Goal: Check status: Verify the current state of an ongoing process or item

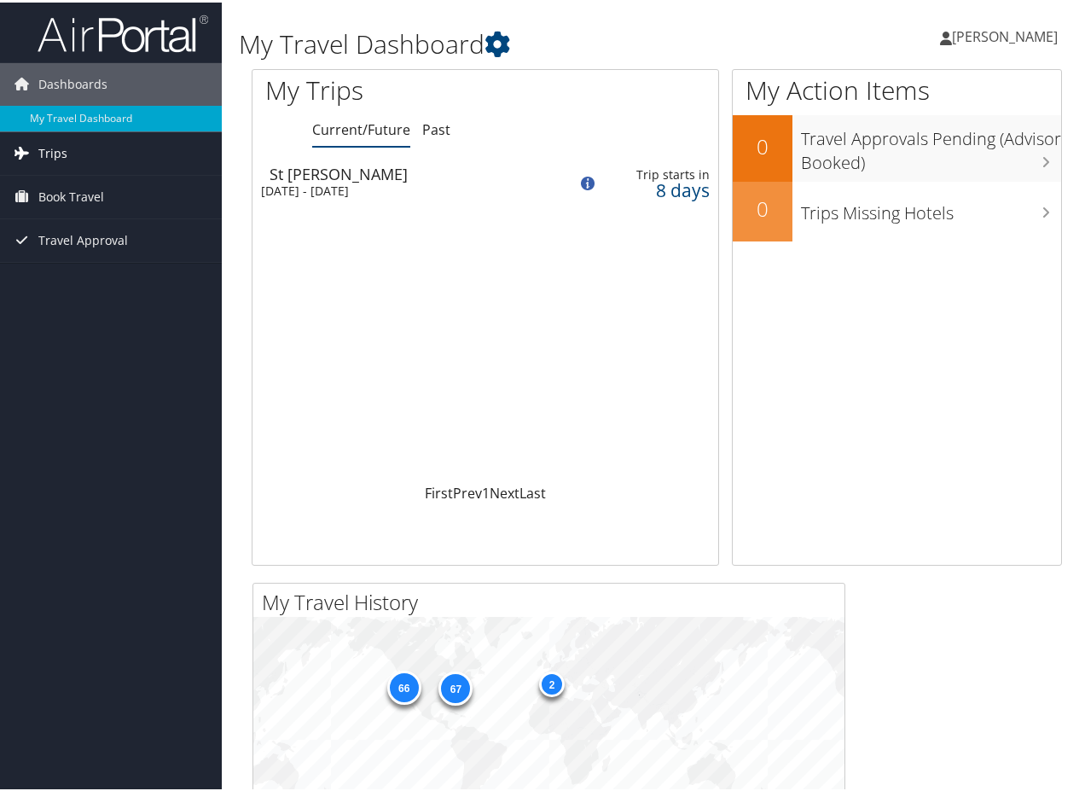
click at [56, 148] on span "Trips" at bounding box center [52, 151] width 29 height 43
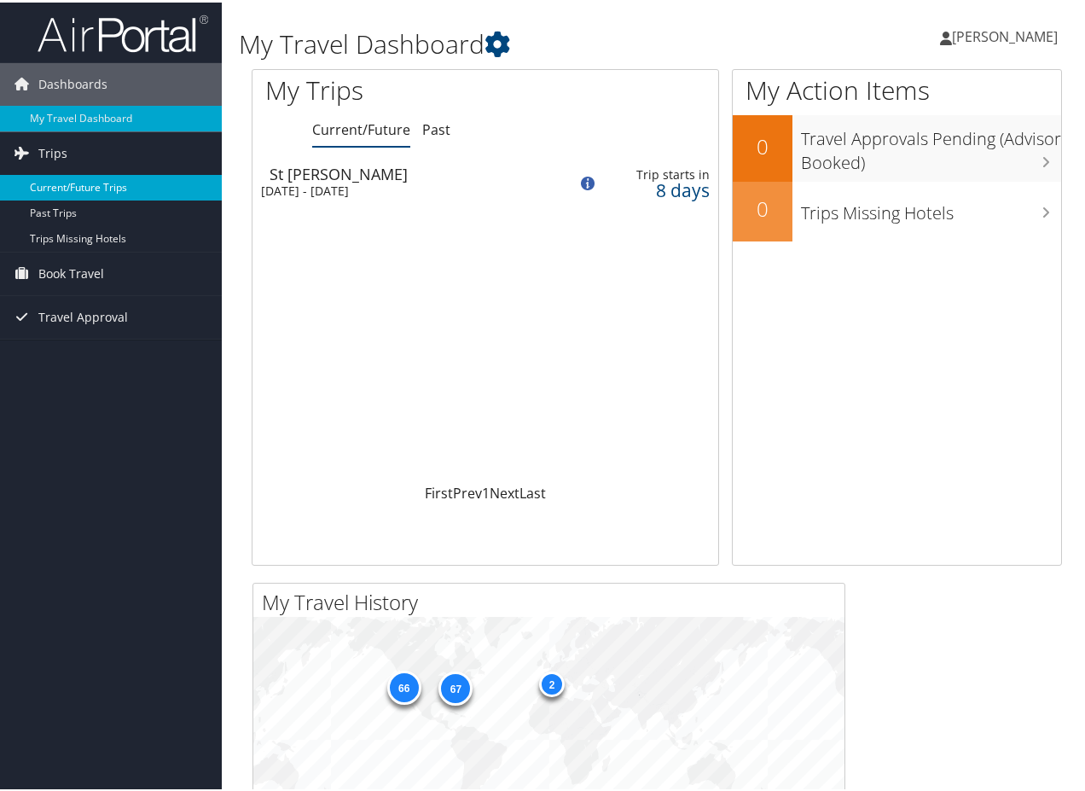
click at [75, 182] on link "Current/Future Trips" at bounding box center [111, 185] width 222 height 26
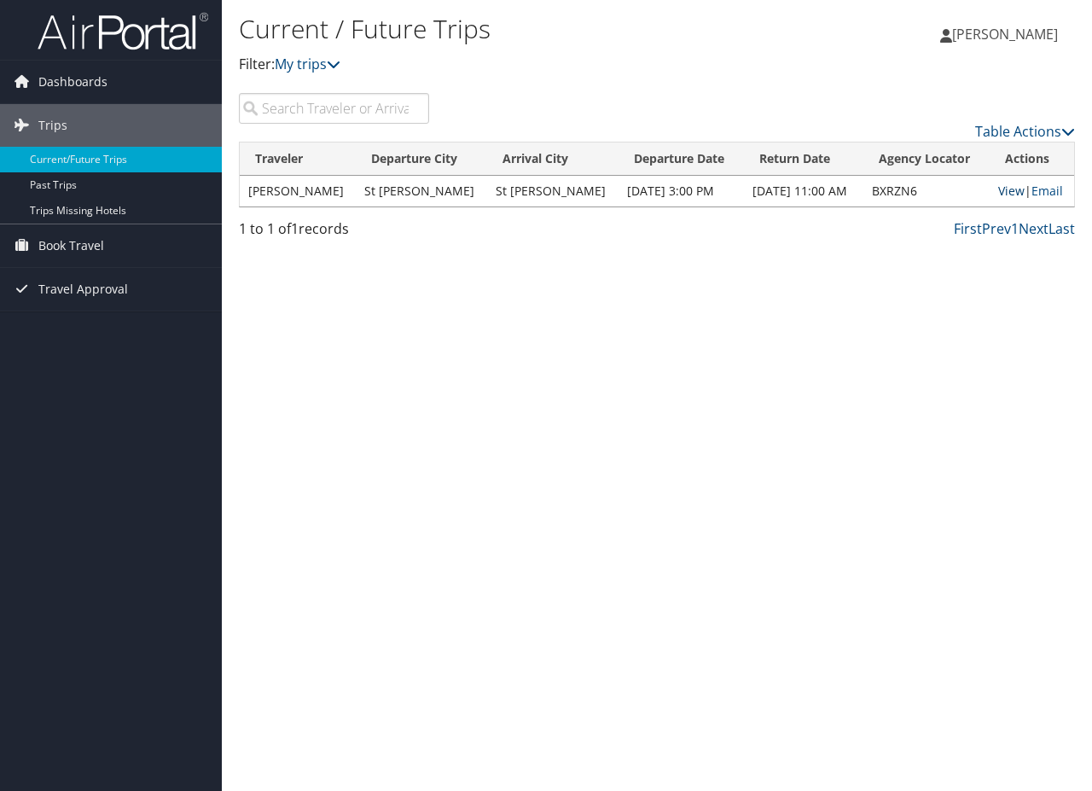
click at [1004, 191] on link "View" at bounding box center [1011, 191] width 26 height 16
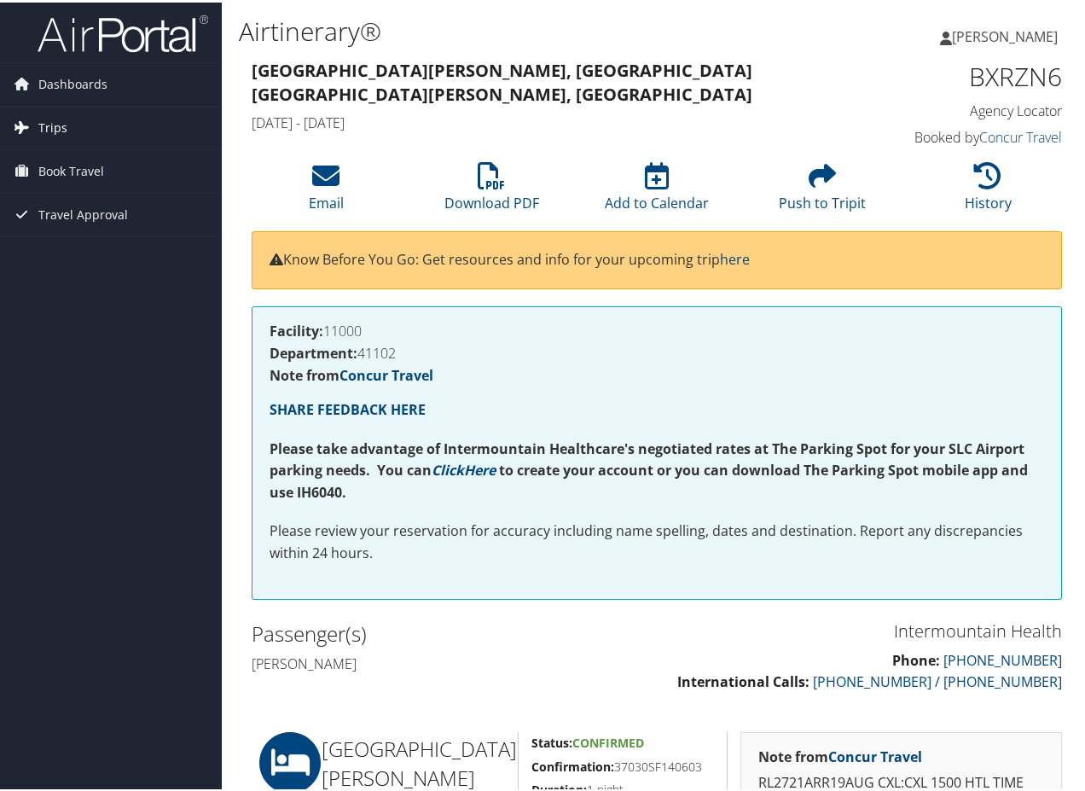
click at [55, 124] on span "Trips" at bounding box center [52, 125] width 29 height 43
click at [49, 247] on span "Book Travel" at bounding box center [71, 245] width 66 height 43
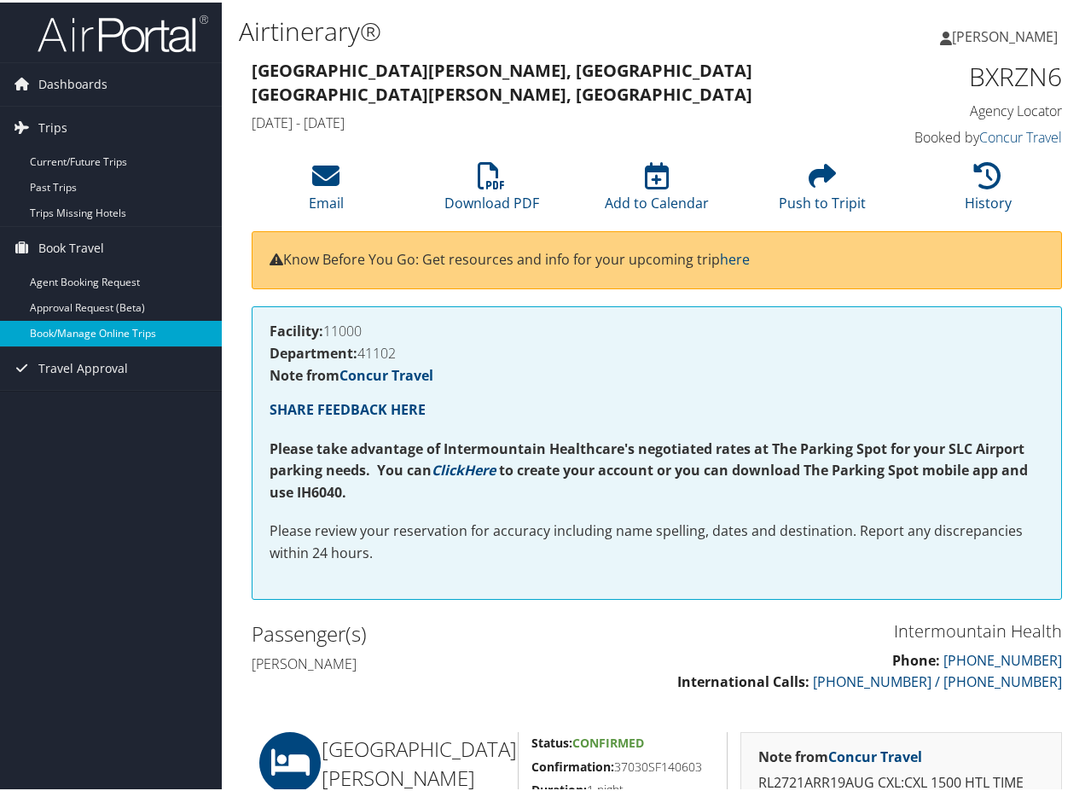
click at [72, 331] on link "Book/Manage Online Trips" at bounding box center [111, 331] width 222 height 26
